Goal: Contribute content

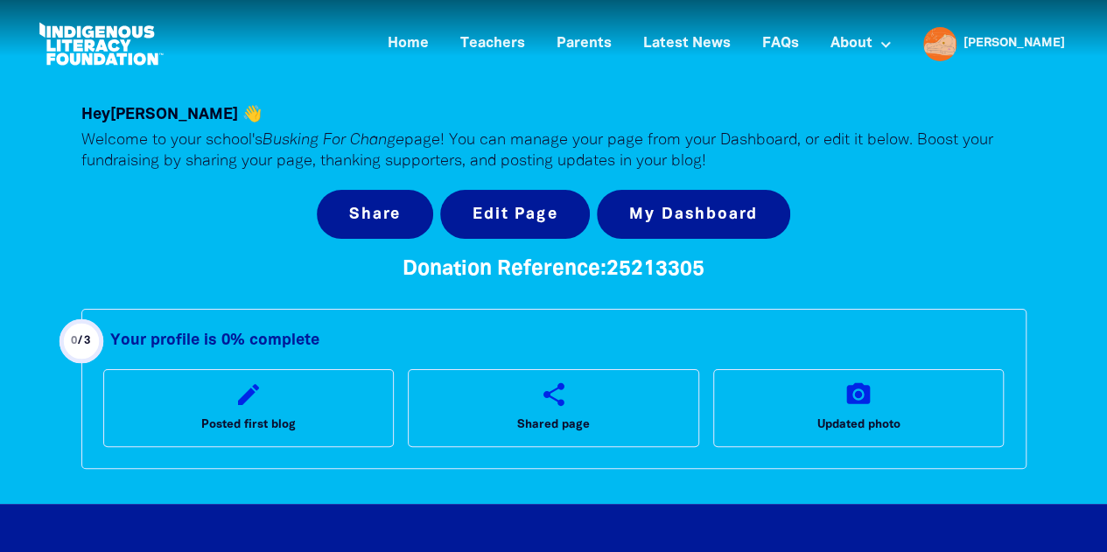
click at [324, 368] on div "Your profile is 0% complete edit Posted first blog share Shared page camera_alt…" at bounding box center [553, 389] width 945 height 160
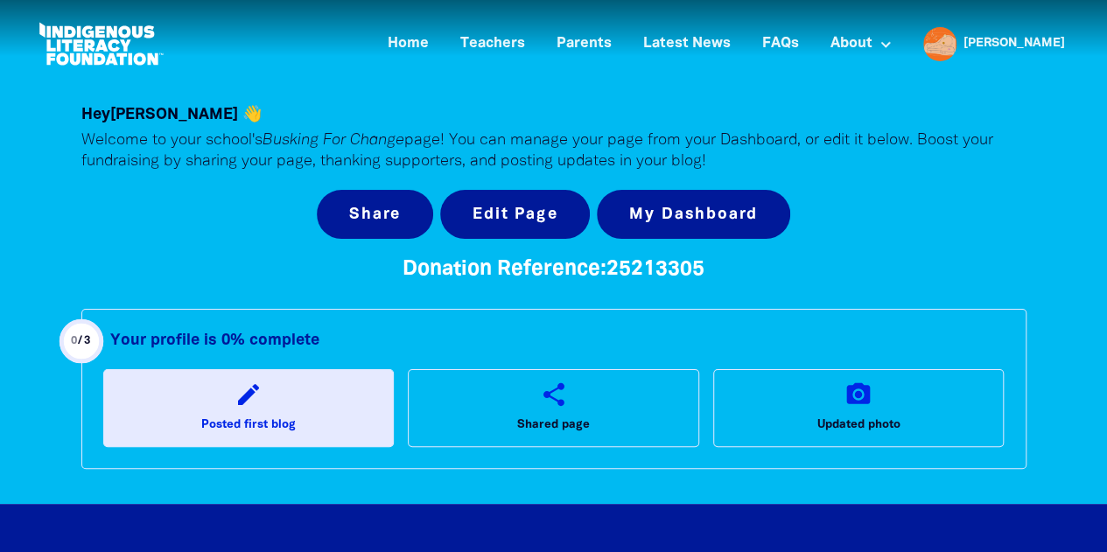
click at [326, 393] on link "edit Posted first blog" at bounding box center [248, 407] width 291 height 77
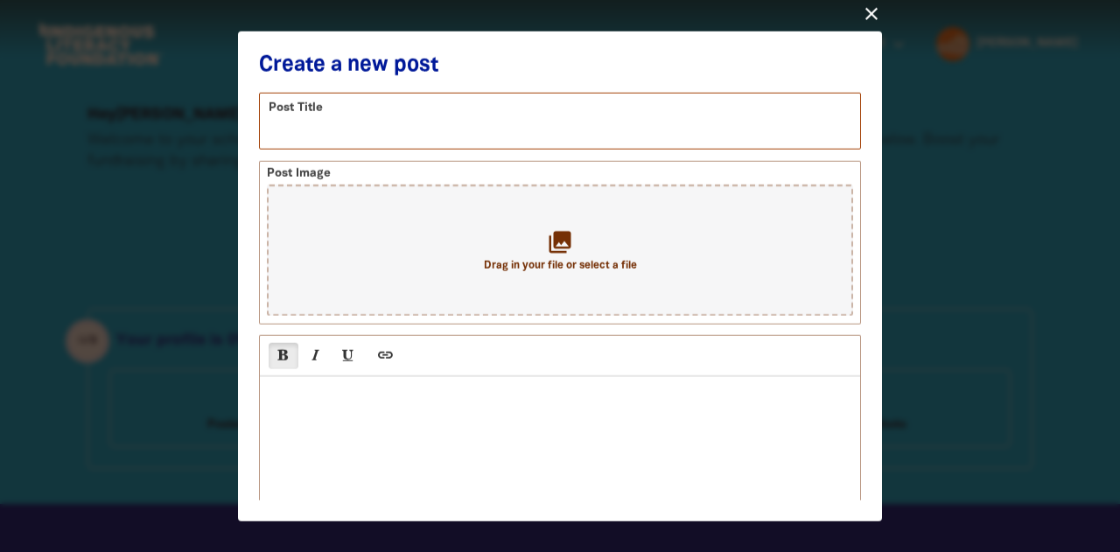
click at [340, 133] on input "text" at bounding box center [560, 120] width 600 height 55
type input "Busking For Change 2025"
click at [304, 421] on div at bounding box center [560, 464] width 600 height 175
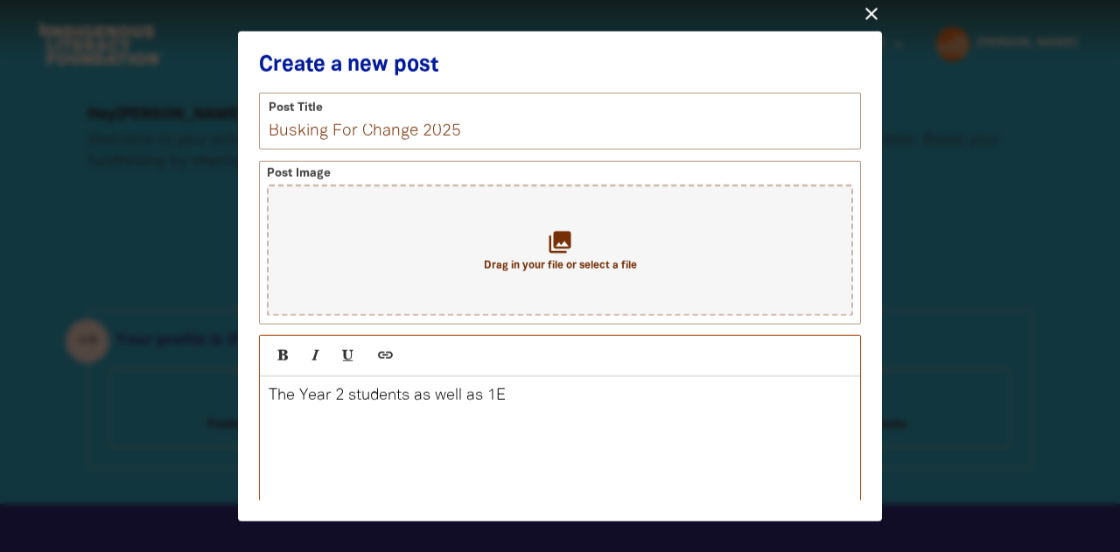
click at [493, 405] on p "The Year 2 students as well as 1E" at bounding box center [560, 396] width 583 height 21
click at [564, 395] on p "The Year 2 students as well as 1B and 1E" at bounding box center [560, 396] width 583 height 21
click at [640, 404] on p "The Year 2 students as well as 1B and 1E have been practising the song Country …" at bounding box center [560, 407] width 583 height 42
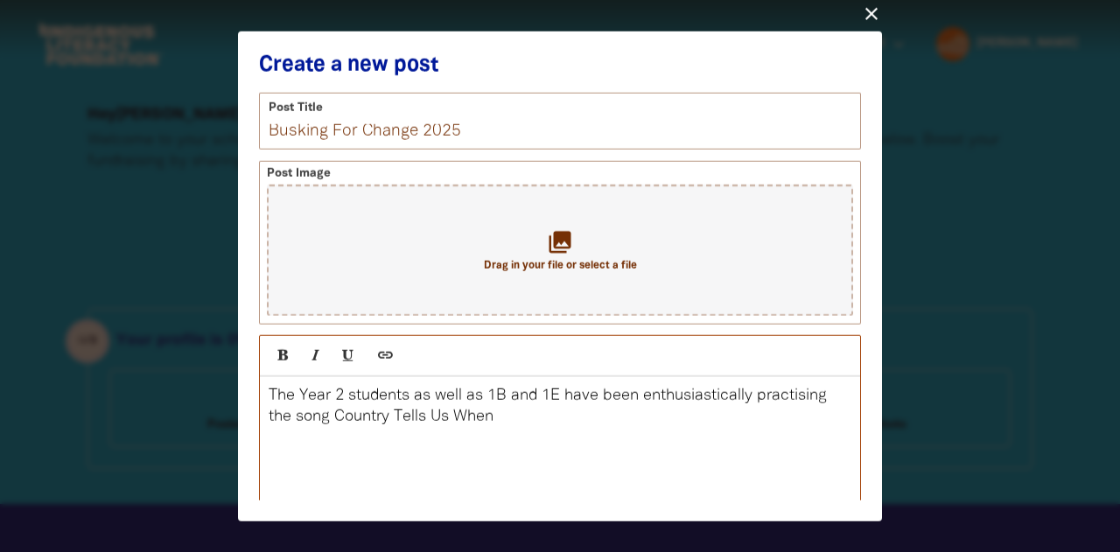
click at [506, 424] on p "The Year 2 students as well as 1B and 1E have been enthusiastically practising …" at bounding box center [560, 407] width 583 height 42
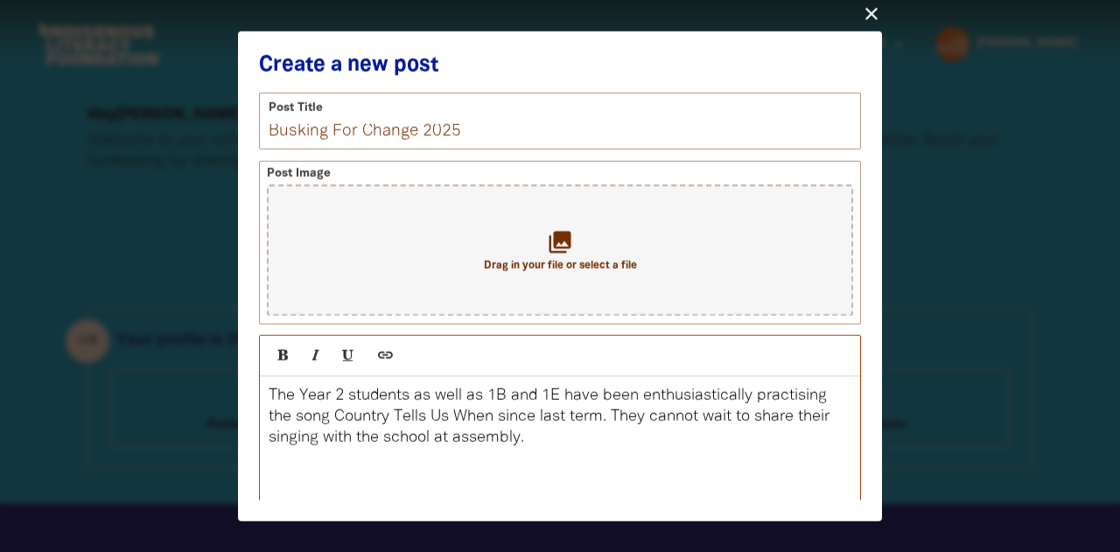
click at [439, 442] on p "The Year 2 students as well as 1B and 1E have been enthusiastically practising …" at bounding box center [560, 417] width 583 height 63
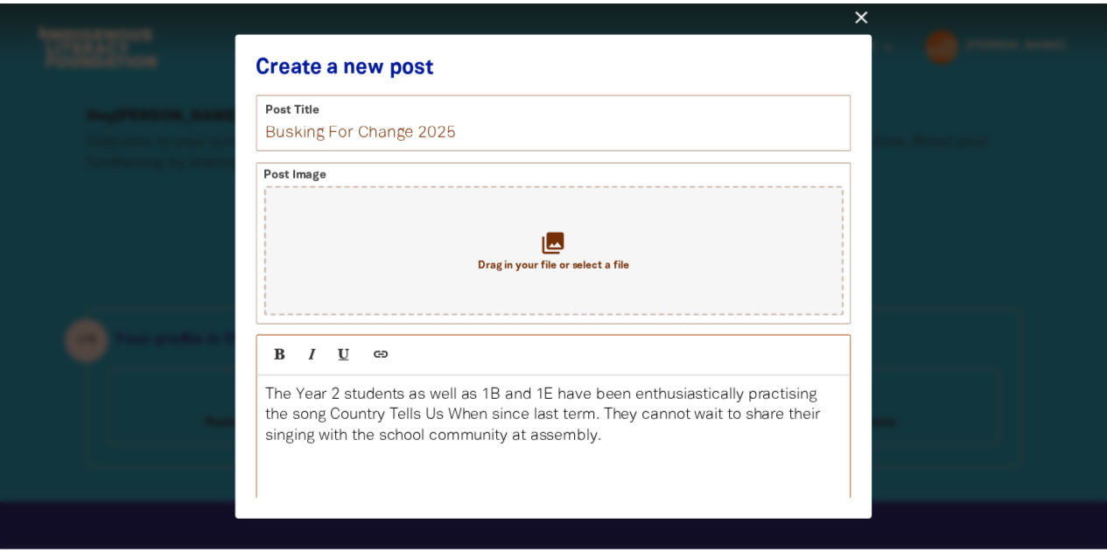
scroll to position [126, 0]
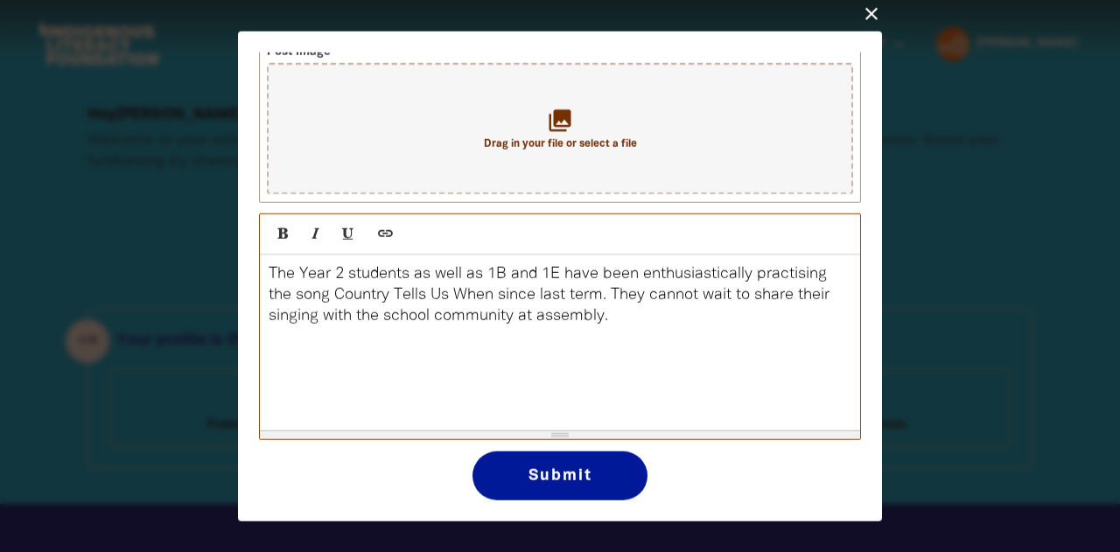
click at [617, 293] on p "The Year 2 students as well as 1B and 1E have been enthusiastically practising …" at bounding box center [560, 295] width 583 height 63
drag, startPoint x: 749, startPoint y: 298, endPoint x: 804, endPoint y: 298, distance: 55.1
click at [804, 298] on p "The Year 2 students as well as 1B and 1E have been enthusiastically practising …" at bounding box center [560, 295] width 583 height 63
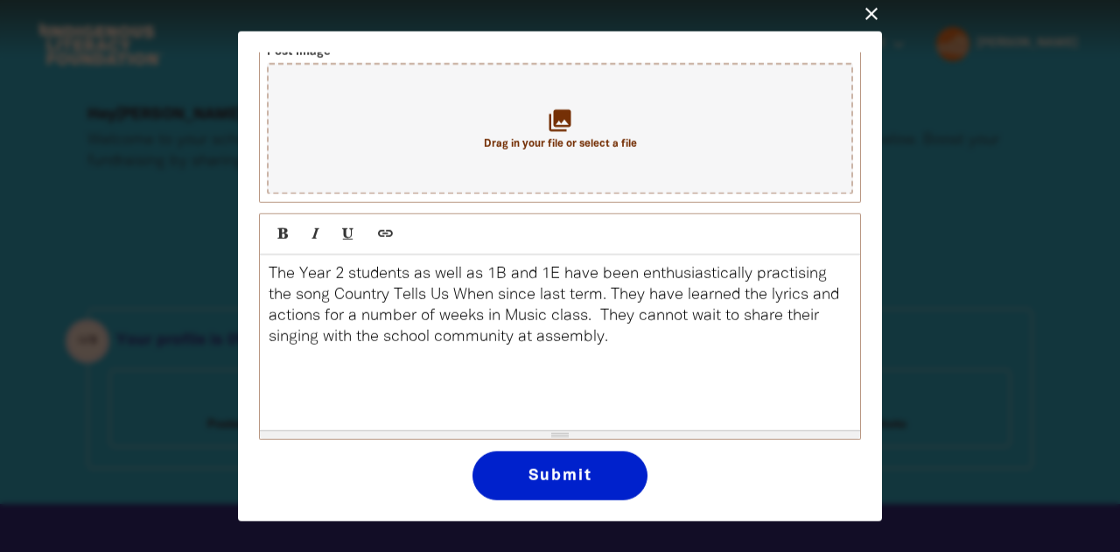
click at [571, 473] on button "Submit" at bounding box center [560, 475] width 175 height 49
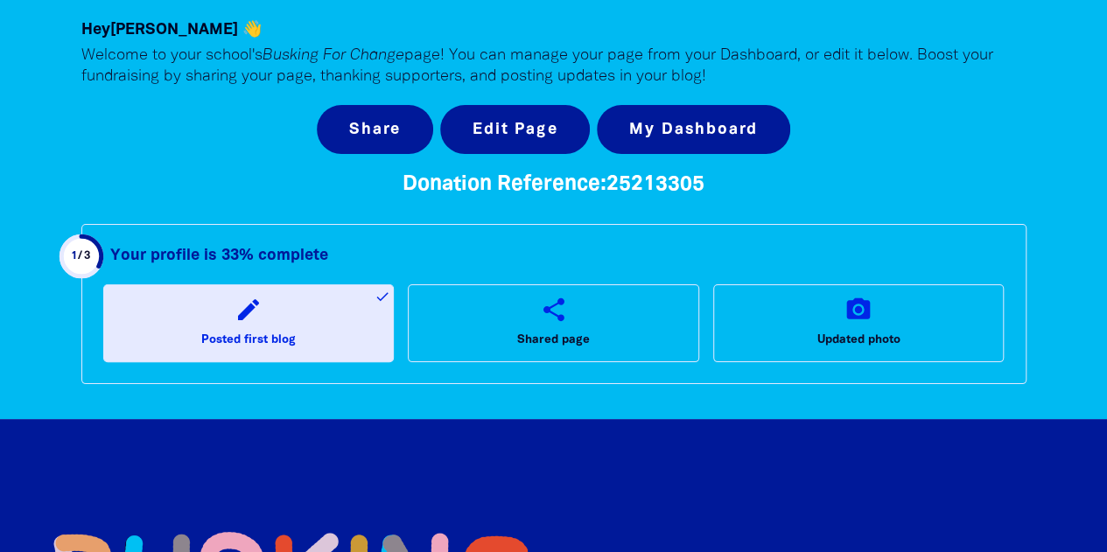
scroll to position [84, 0]
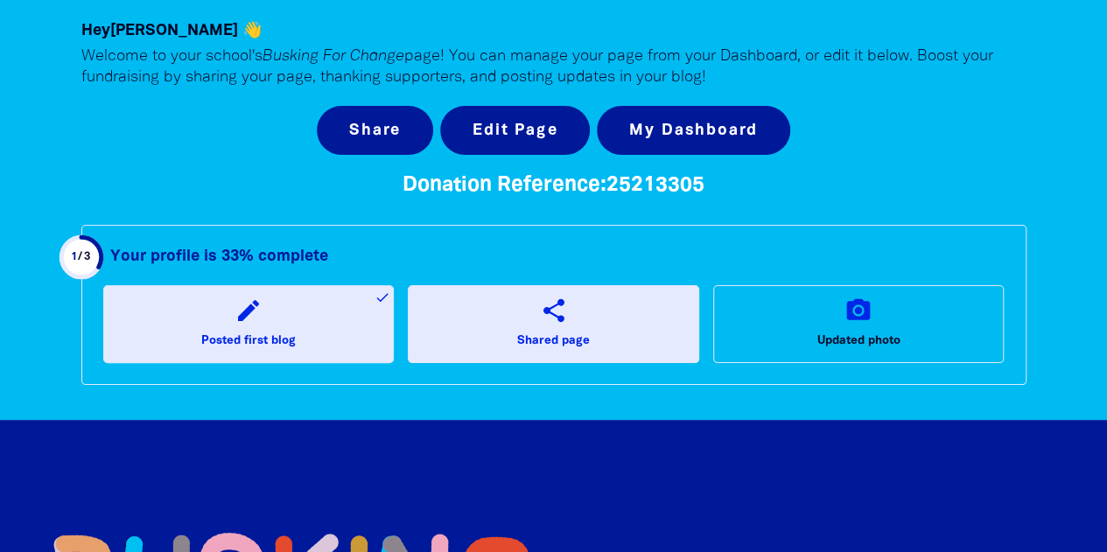
click at [638, 306] on link "share Shared page" at bounding box center [553, 323] width 291 height 77
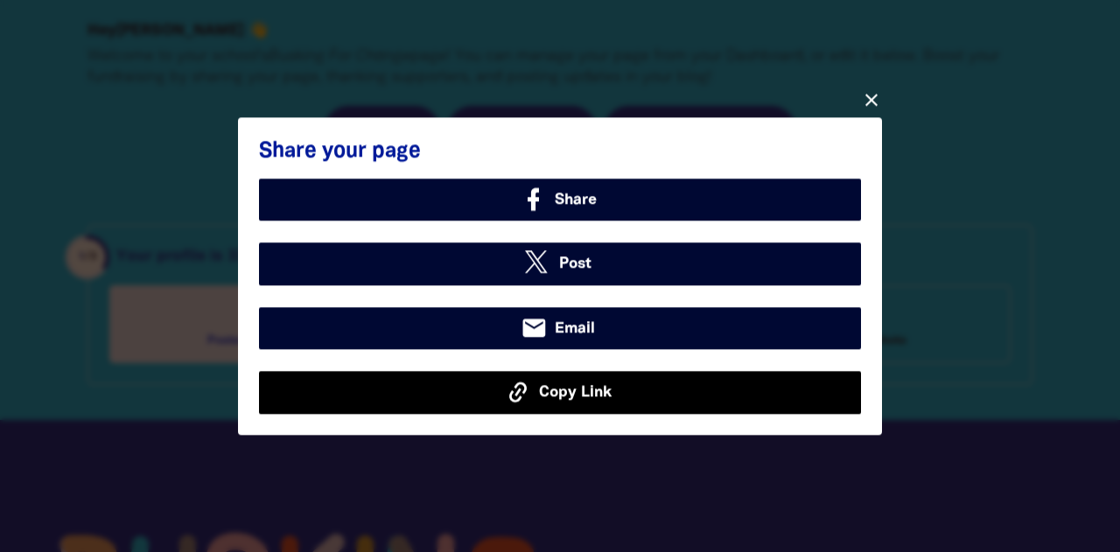
click at [605, 386] on span "Copy Link" at bounding box center [575, 393] width 73 height 23
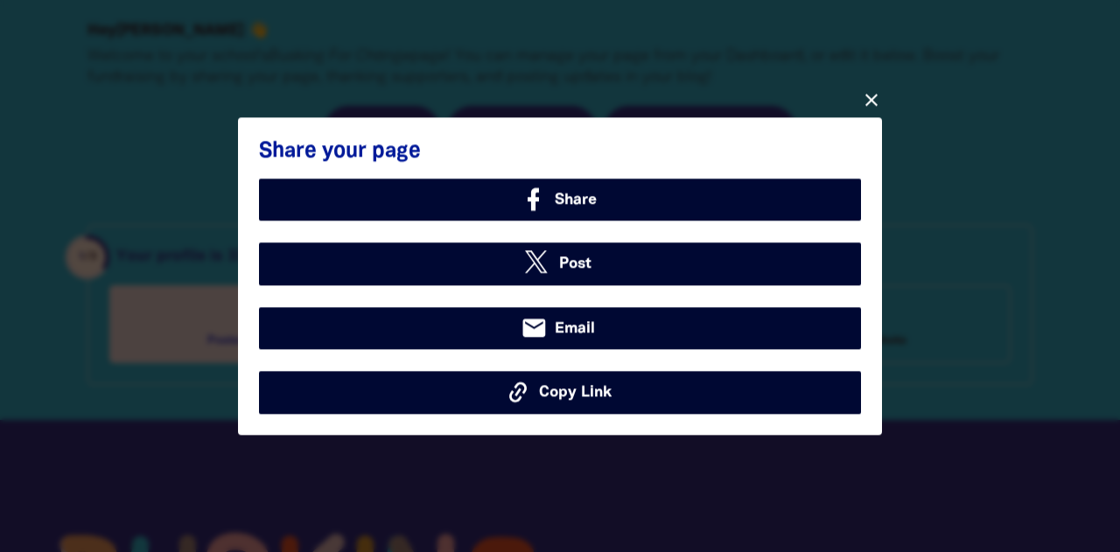
click at [868, 106] on icon "close" at bounding box center [871, 99] width 21 height 21
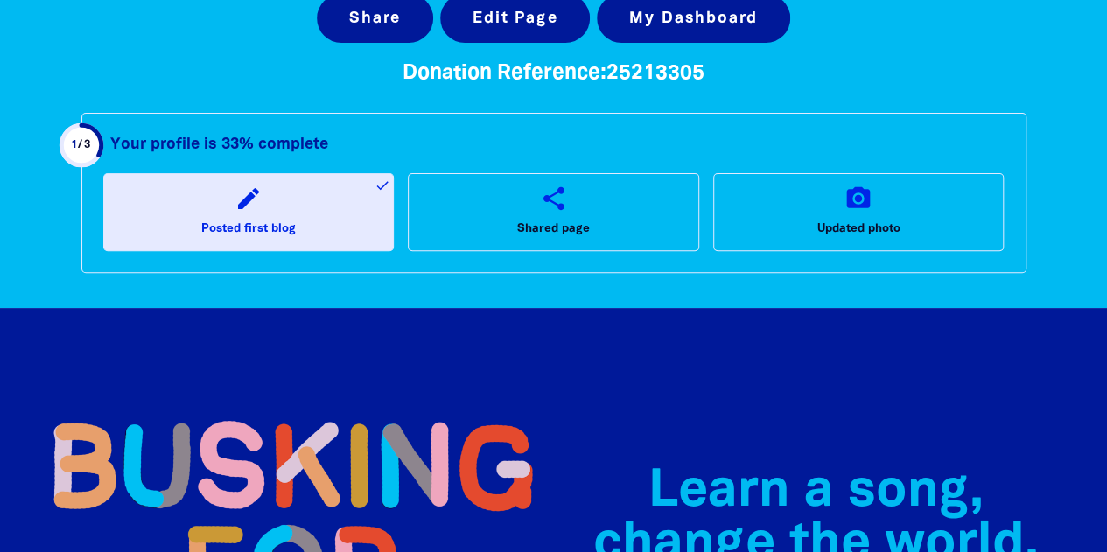
scroll to position [0, 0]
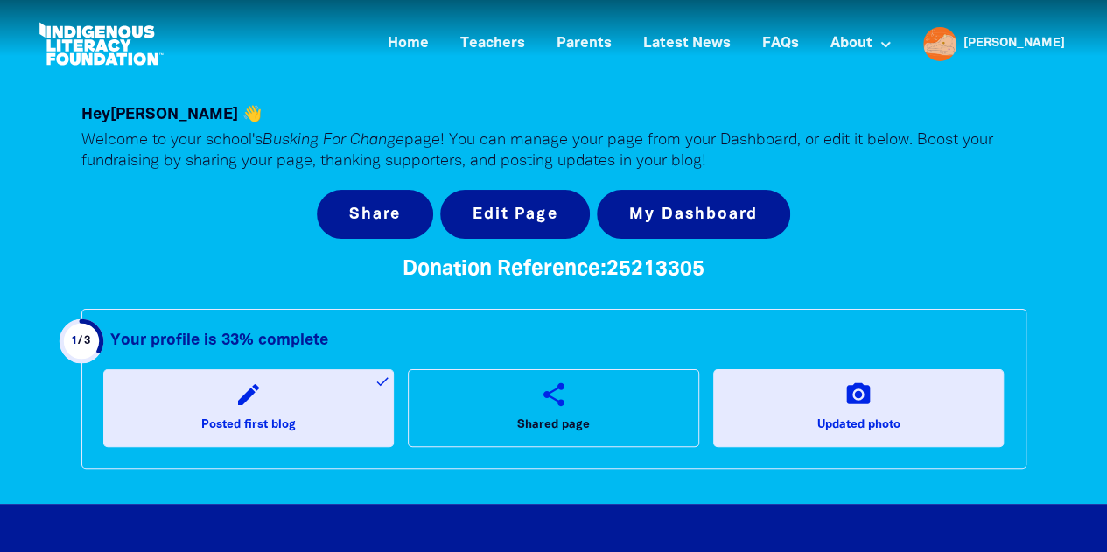
click at [807, 390] on link "camera_alt Updated photo" at bounding box center [858, 407] width 291 height 77
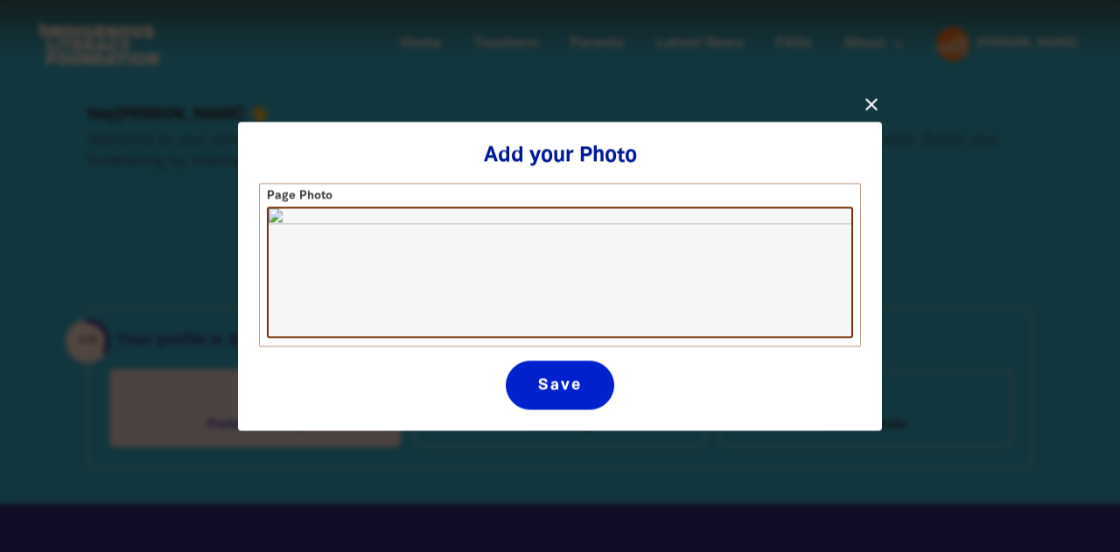
click at [572, 379] on button "Save" at bounding box center [560, 385] width 108 height 49
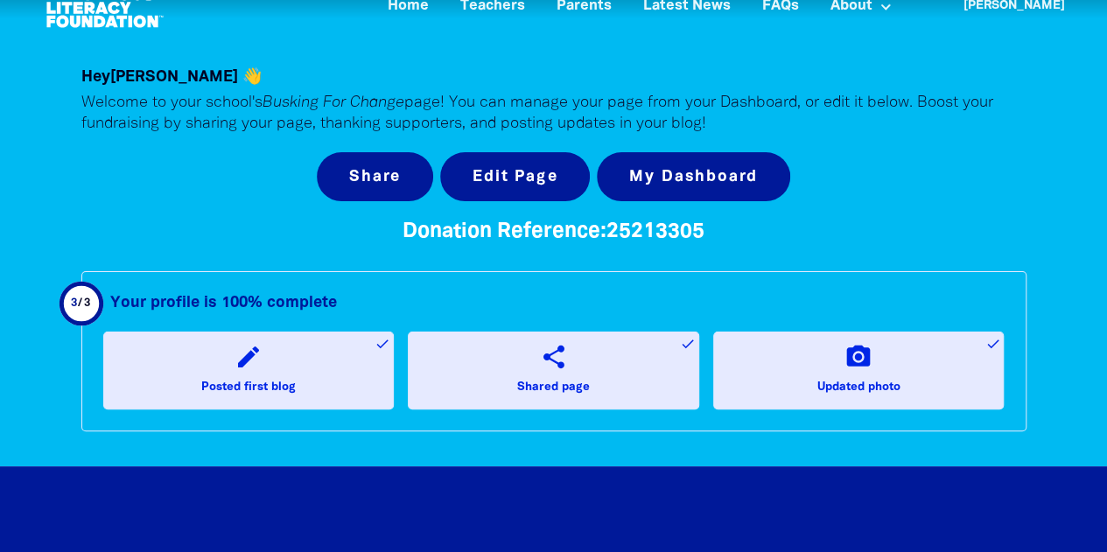
scroll to position [37, 0]
